Goal: Transaction & Acquisition: Purchase product/service

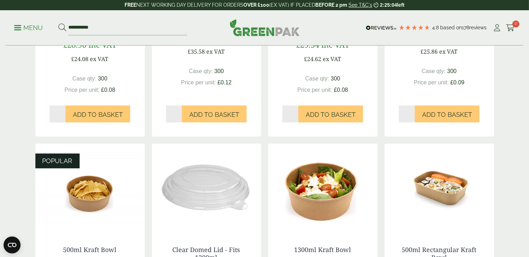
scroll to position [341, 0]
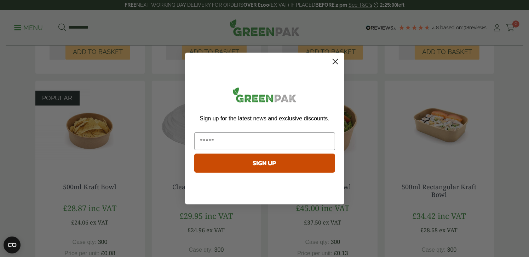
click at [330, 62] on circle "Close dialog" at bounding box center [335, 62] width 12 height 12
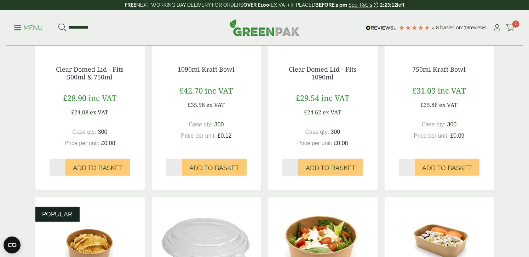
scroll to position [212, 0]
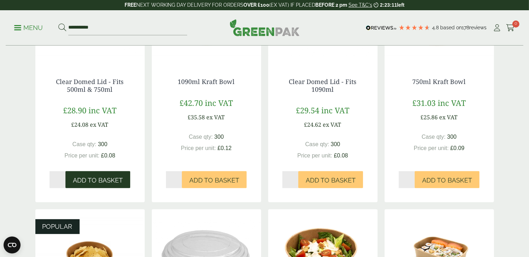
click at [69, 171] on button "Add to Basket" at bounding box center [97, 179] width 65 height 17
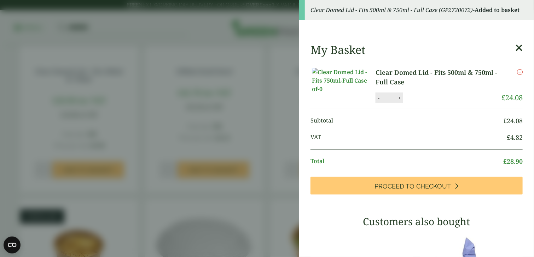
click at [515, 49] on icon at bounding box center [518, 48] width 7 height 10
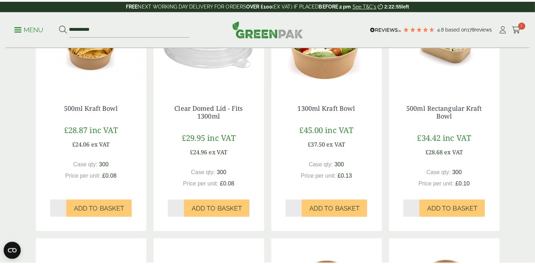
scroll to position [424, 0]
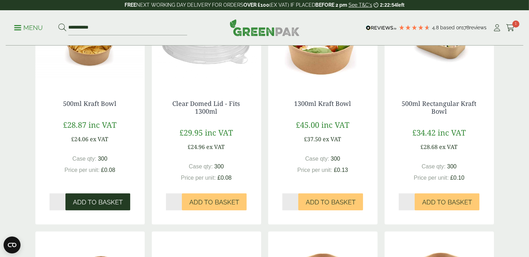
click at [75, 199] on span "Add to Basket" at bounding box center [98, 203] width 50 height 8
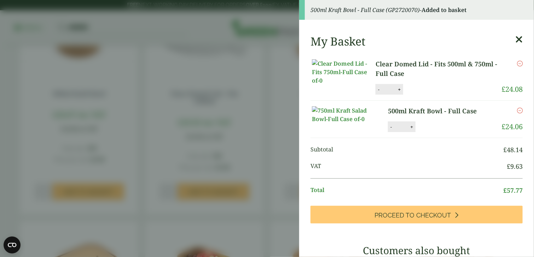
click at [515, 36] on icon at bounding box center [518, 40] width 7 height 10
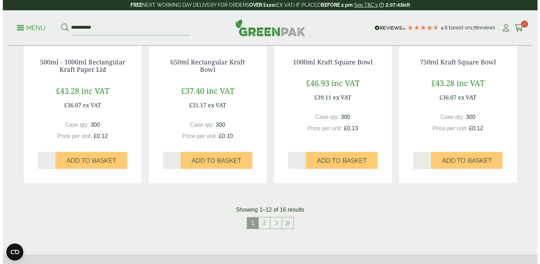
scroll to position [690, 0]
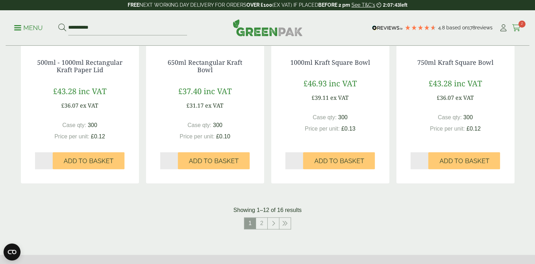
click at [518, 29] on icon at bounding box center [516, 27] width 9 height 7
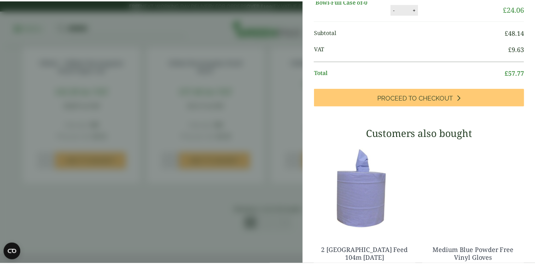
scroll to position [0, 0]
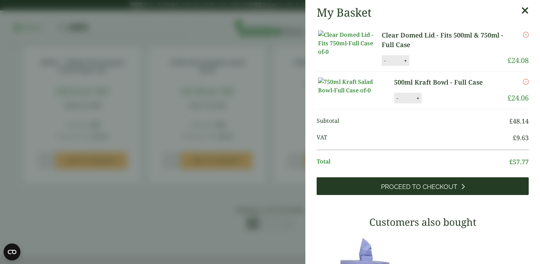
click at [417, 191] on span "Proceed to Checkout" at bounding box center [419, 187] width 76 height 8
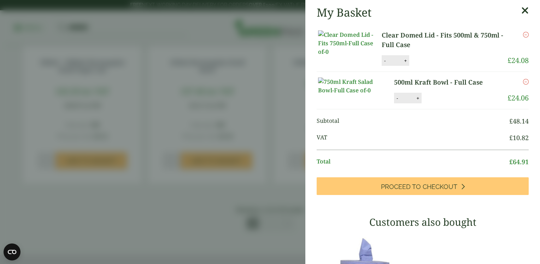
click at [522, 15] on icon at bounding box center [525, 11] width 7 height 10
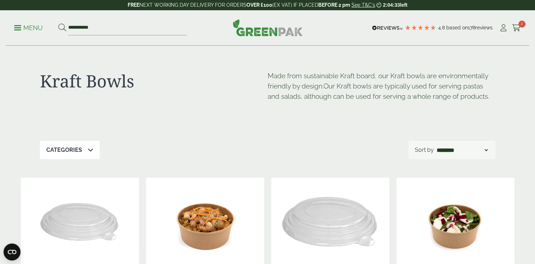
click at [18, 27] on span at bounding box center [17, 27] width 7 height 1
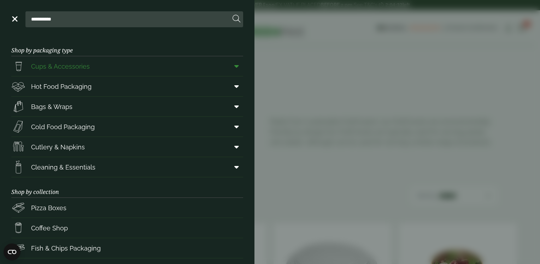
click at [75, 68] on span "Cups & Accessories" at bounding box center [60, 67] width 59 height 10
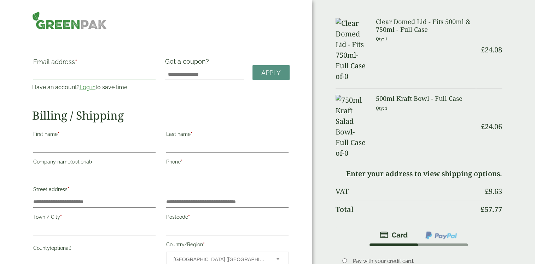
click at [69, 72] on input "Email address *" at bounding box center [94, 74] width 122 height 11
type input "**********"
type input "*********"
type input "**********"
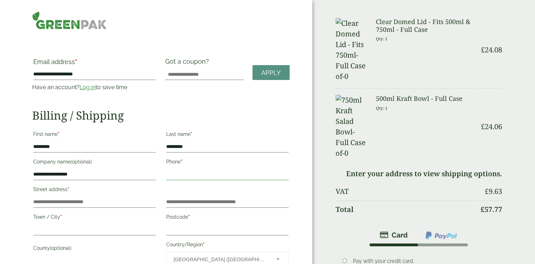
type input "**********"
type input "*****"
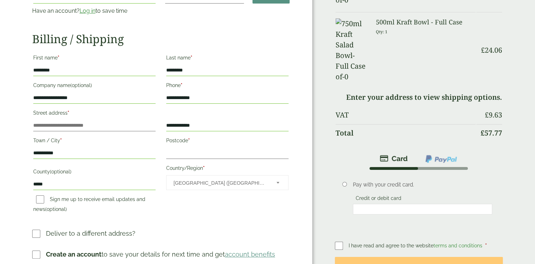
scroll to position [106, 0]
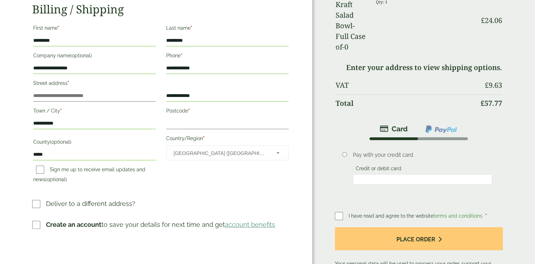
click at [350, 211] on div "I have read and agree to the website terms and conditions *" at bounding box center [419, 216] width 168 height 10
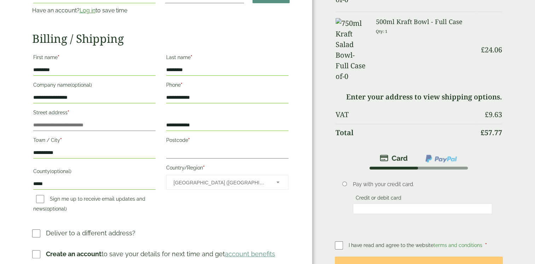
scroll to position [35, 0]
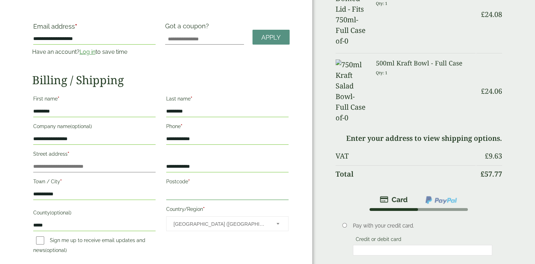
click at [175, 192] on input "Postcode *" at bounding box center [227, 193] width 122 height 11
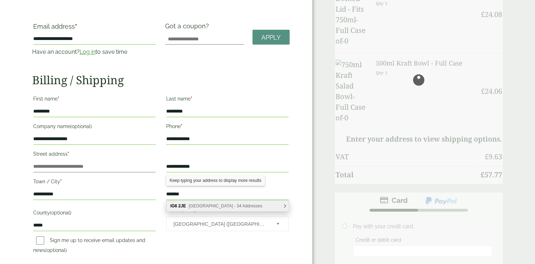
click at [193, 207] on span "Ashley Avenue, Ilford - 34 Addresses" at bounding box center [226, 205] width 74 height 5
type input "*******"
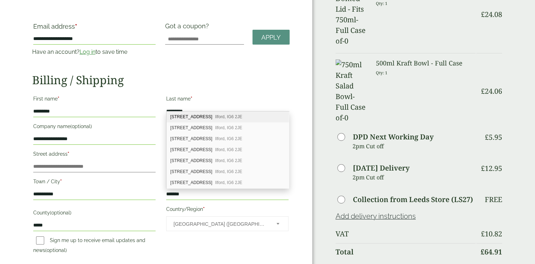
click at [280, 77] on h2 "Billing / Shipping" at bounding box center [160, 79] width 257 height 13
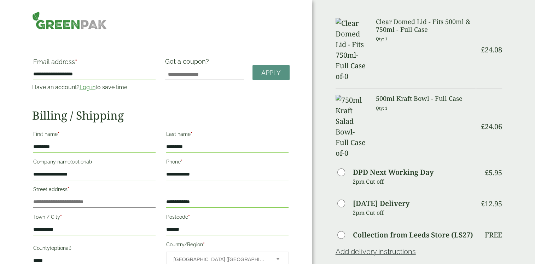
scroll to position [0, 0]
click at [57, 200] on input "Street address *" at bounding box center [94, 201] width 122 height 11
type input "**"
click at [23, 186] on div "**********" at bounding box center [156, 250] width 312 height 500
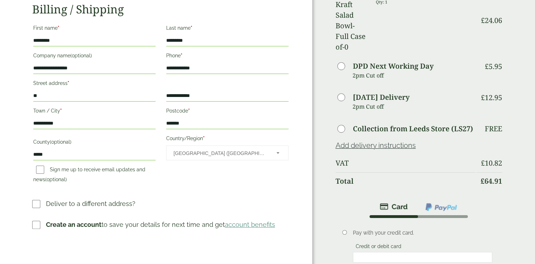
scroll to position [141, 0]
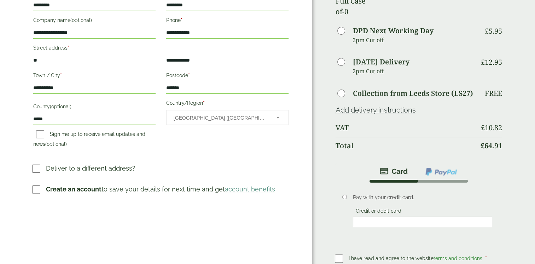
click at [453, 188] on div "Pay with your credit card. Credit or debit card Save payment information to my …" at bounding box center [423, 211] width 150 height 46
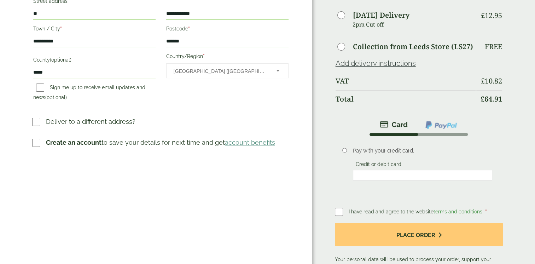
scroll to position [248, 0]
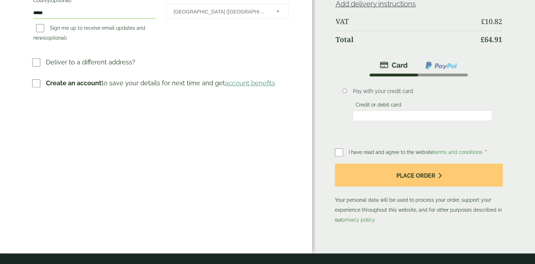
click at [342, 163] on p "Your personal data will be used to process your order, support your experience …" at bounding box center [419, 193] width 168 height 61
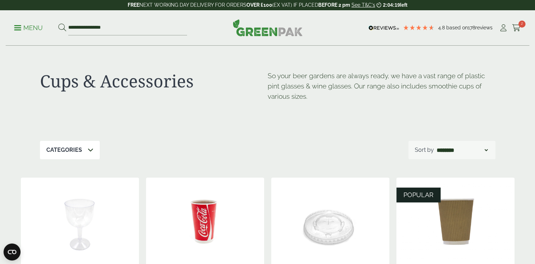
click at [29, 28] on p "Menu" at bounding box center [28, 28] width 29 height 8
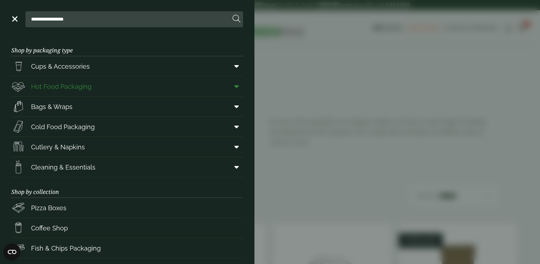
click at [67, 86] on span "Hot Food Packaging" at bounding box center [61, 87] width 60 height 10
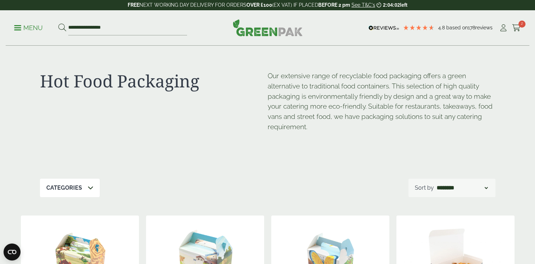
click at [37, 30] on p "Menu" at bounding box center [28, 28] width 29 height 8
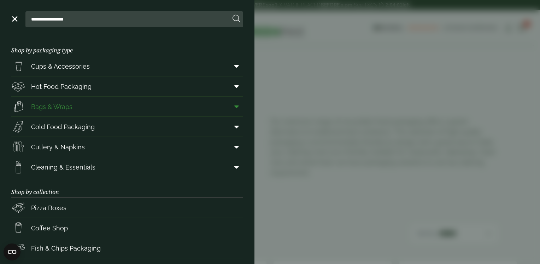
click at [54, 106] on span "Bags & Wraps" at bounding box center [51, 107] width 41 height 10
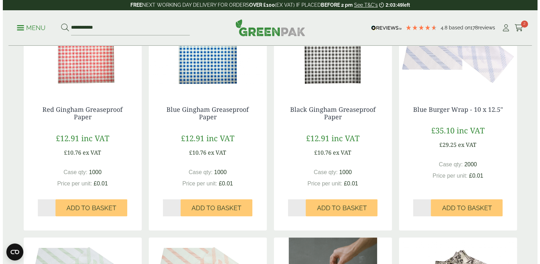
scroll to position [248, 0]
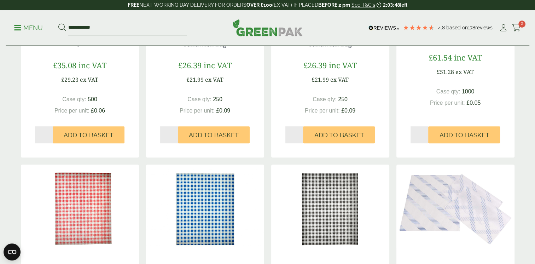
click at [14, 25] on link "Menu" at bounding box center [28, 27] width 29 height 7
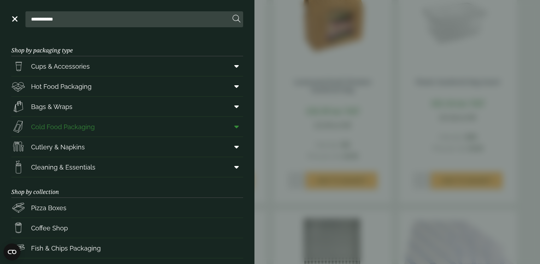
click at [54, 122] on span "Cold Food Packaging" at bounding box center [63, 127] width 64 height 10
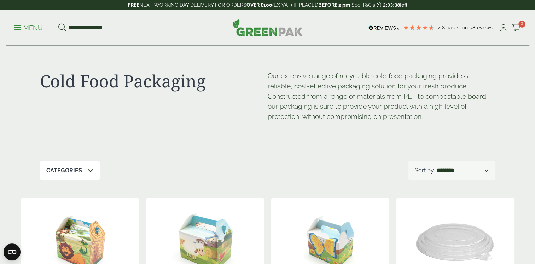
click at [23, 25] on p "Menu" at bounding box center [28, 28] width 29 height 8
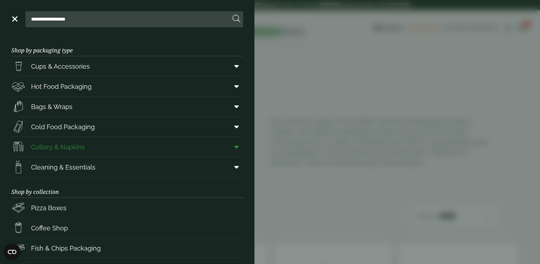
click at [64, 148] on span "Cutlery & Napkins" at bounding box center [58, 147] width 54 height 10
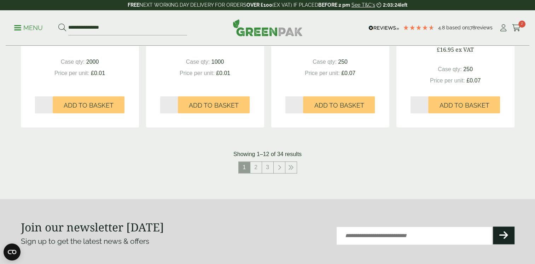
scroll to position [813, 0]
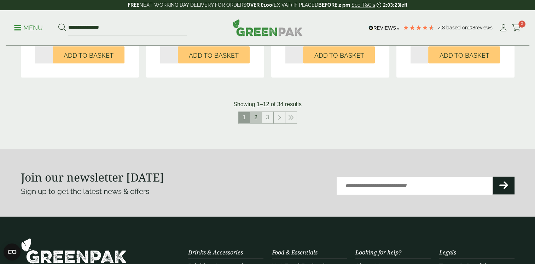
click at [256, 115] on link "2" at bounding box center [255, 117] width 11 height 11
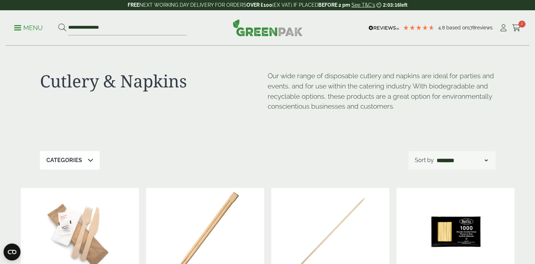
click at [29, 26] on p "Menu" at bounding box center [28, 28] width 29 height 8
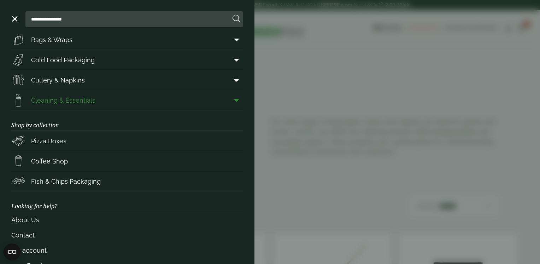
scroll to position [71, 0]
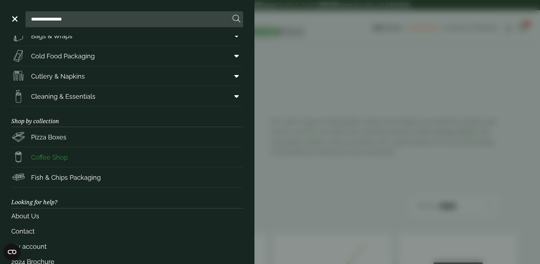
click at [55, 161] on span "Coffee Shop" at bounding box center [49, 157] width 37 height 10
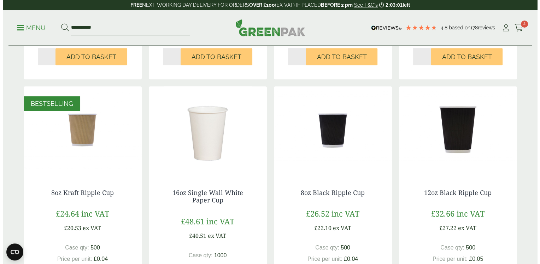
scroll to position [177, 0]
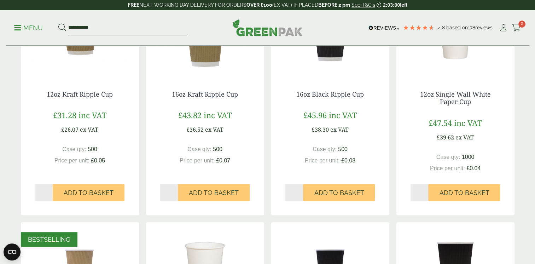
click at [29, 28] on p "Menu" at bounding box center [28, 28] width 29 height 8
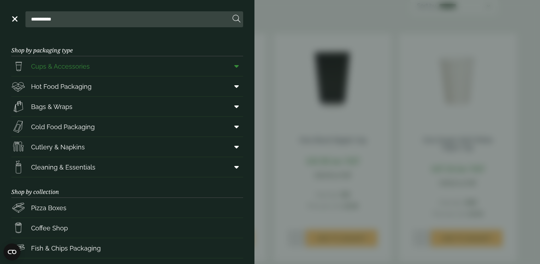
click at [234, 67] on icon at bounding box center [236, 66] width 5 height 7
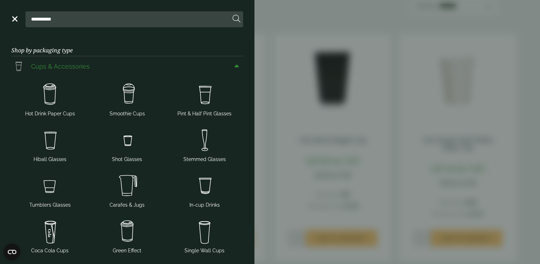
click at [234, 67] on icon at bounding box center [236, 66] width 5 height 7
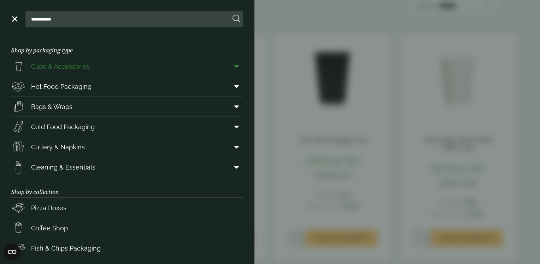
click at [177, 60] on link "Cups & Accessories" at bounding box center [127, 66] width 232 height 20
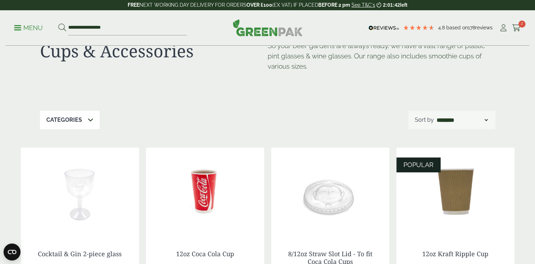
scroll to position [71, 0]
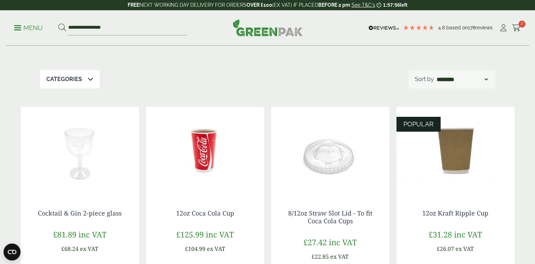
click at [447, 81] on select "**********" at bounding box center [462, 79] width 54 height 8
select select "*********"
click at [435, 75] on select "**********" at bounding box center [462, 79] width 54 height 8
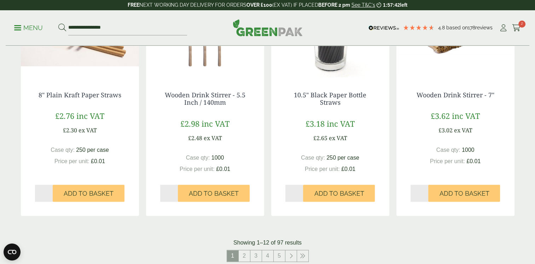
scroll to position [707, 0]
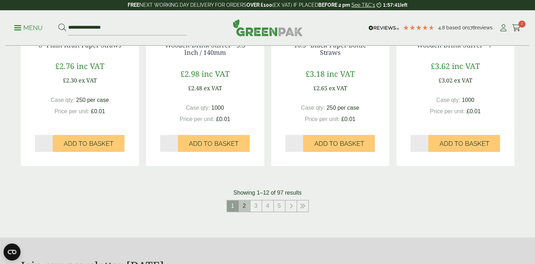
click at [247, 208] on link "2" at bounding box center [244, 205] width 11 height 11
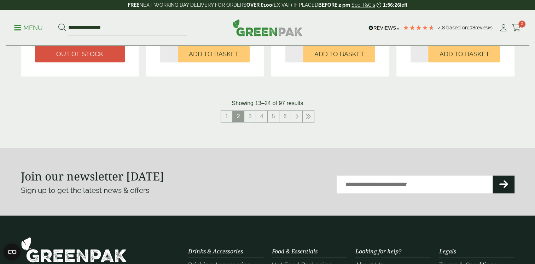
scroll to position [813, 0]
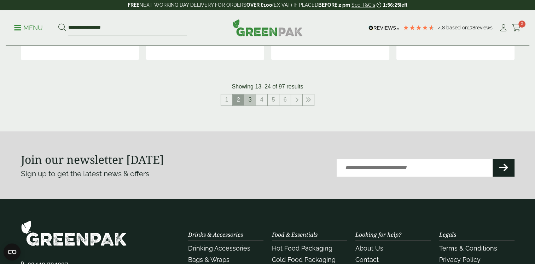
click at [253, 94] on link "3" at bounding box center [249, 99] width 11 height 11
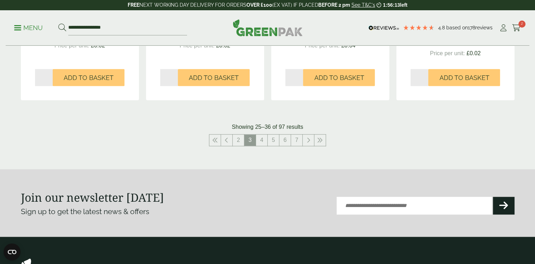
scroll to position [813, 0]
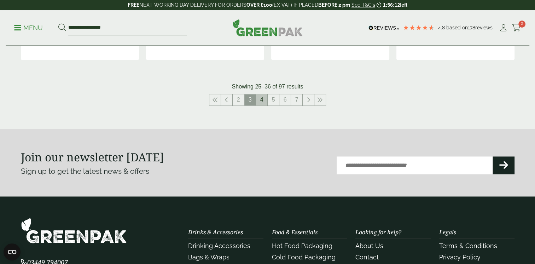
click at [262, 103] on link "4" at bounding box center [261, 99] width 11 height 11
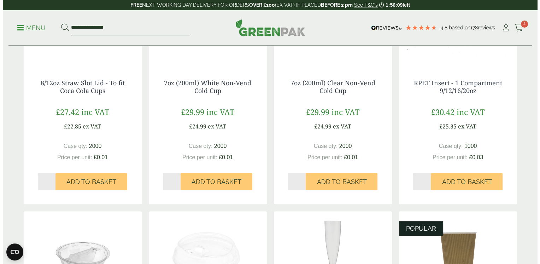
scroll to position [212, 0]
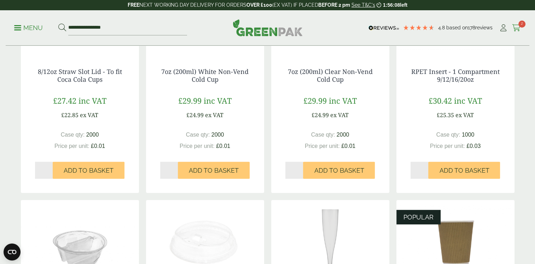
click at [514, 27] on icon at bounding box center [516, 27] width 9 height 7
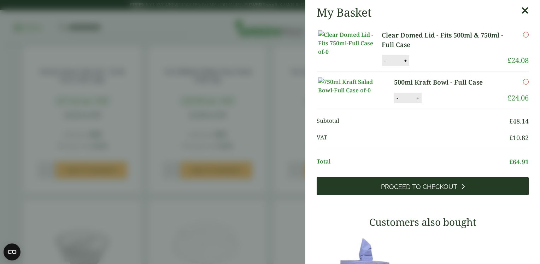
click at [435, 195] on link "Proceed to Checkout" at bounding box center [423, 186] width 212 height 18
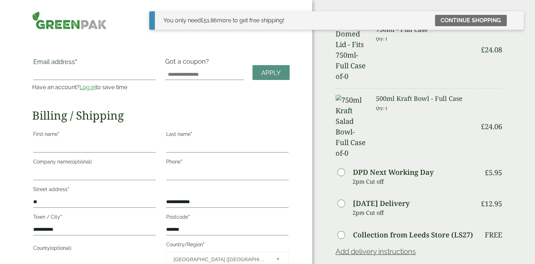
click at [83, 73] on input "Email address *" at bounding box center [94, 74] width 122 height 11
type input "**********"
type input "*********"
type input "**********"
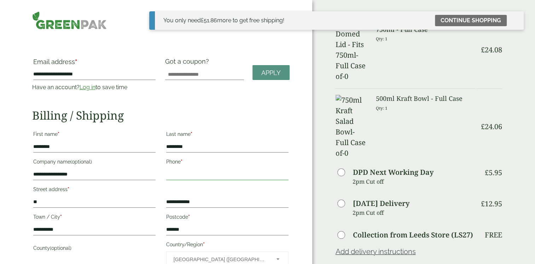
type input "**********"
type input "*****"
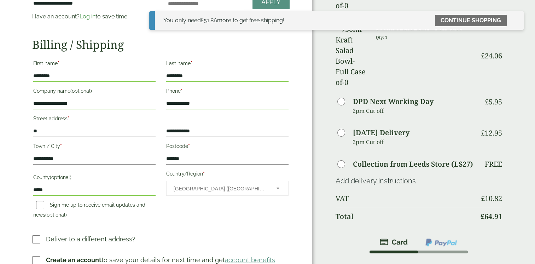
scroll to position [177, 0]
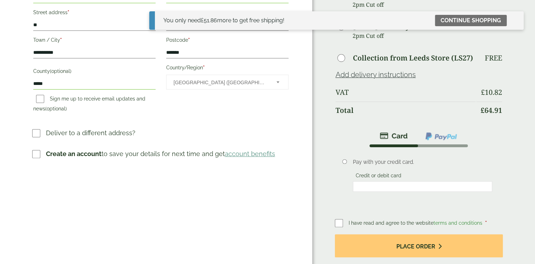
click at [424, 181] on div at bounding box center [422, 186] width 139 height 11
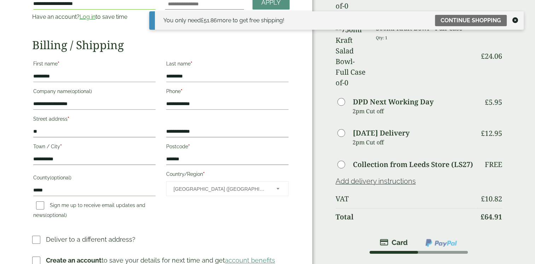
scroll to position [71, 0]
drag, startPoint x: 83, startPoint y: 105, endPoint x: -1, endPoint y: 105, distance: 84.9
click at [16, 105] on div "**********" at bounding box center [156, 179] width 312 height 500
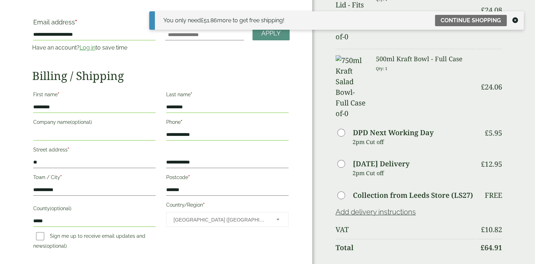
scroll to position [0, 0]
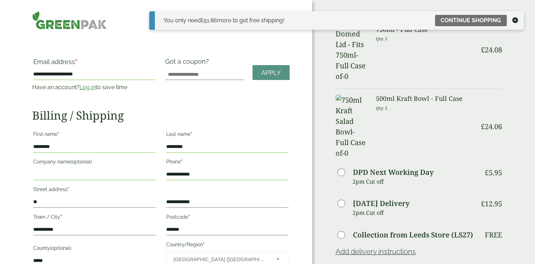
click at [418, 103] on p "Qty: 1" at bounding box center [426, 108] width 100 height 11
click at [518, 21] on icon at bounding box center [515, 20] width 6 height 6
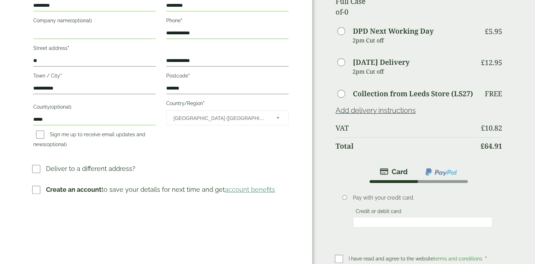
scroll to position [141, 0]
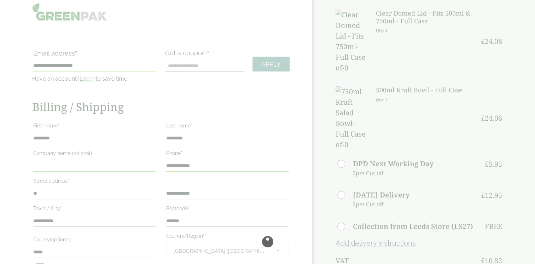
scroll to position [35, 0]
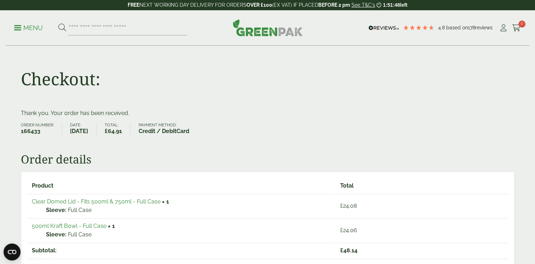
click at [24, 27] on p "Menu" at bounding box center [28, 28] width 29 height 8
click at [17, 25] on link "Menu" at bounding box center [28, 27] width 29 height 7
